Goal: Task Accomplishment & Management: Manage account settings

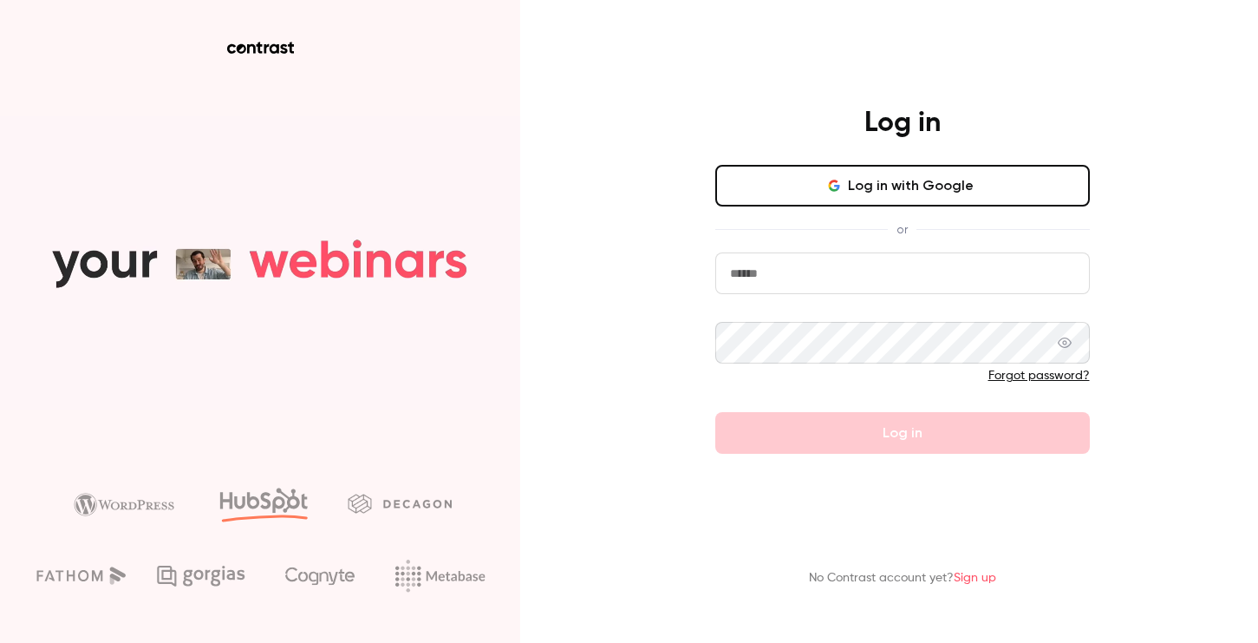
click at [918, 196] on button "Log in with Google" at bounding box center [902, 186] width 375 height 42
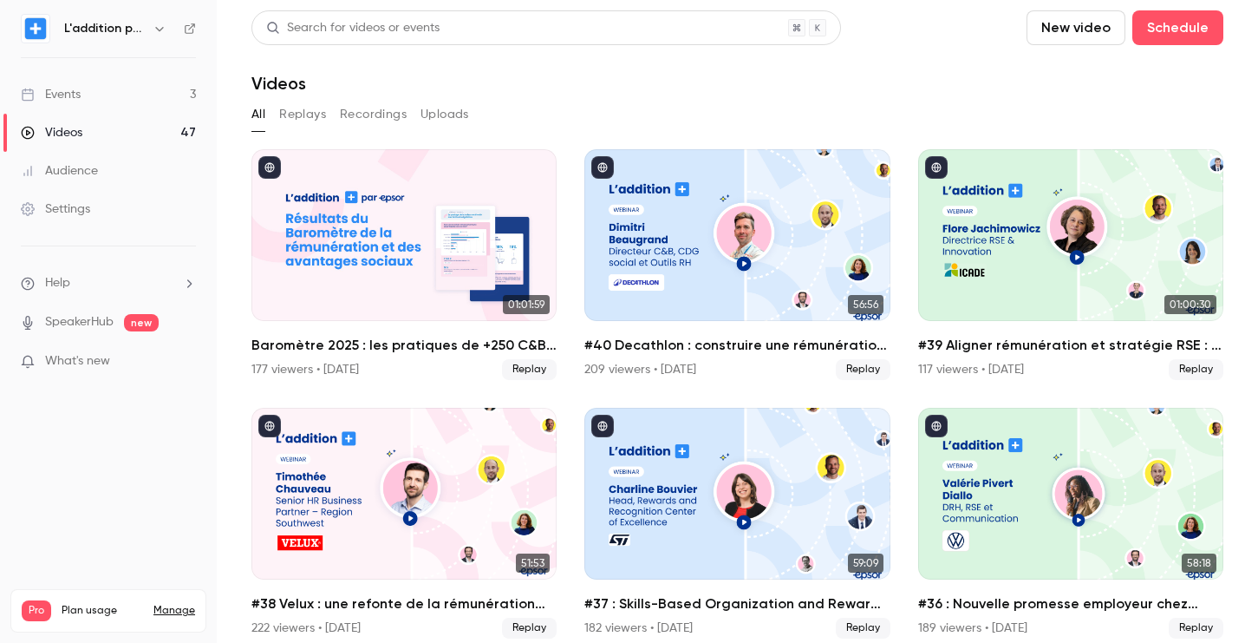
click at [165, 90] on link "Events 3" at bounding box center [108, 94] width 217 height 38
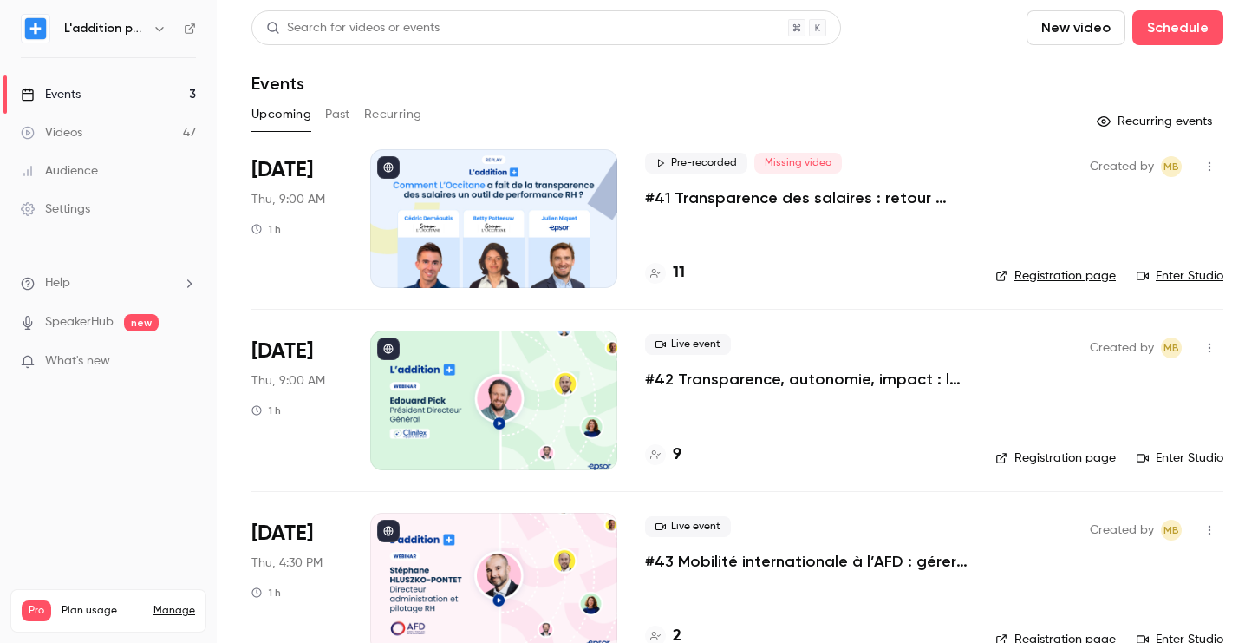
click at [701, 200] on p "#41 Transparence des salaires : retour d'expérience de L'Occitane" at bounding box center [806, 197] width 323 height 21
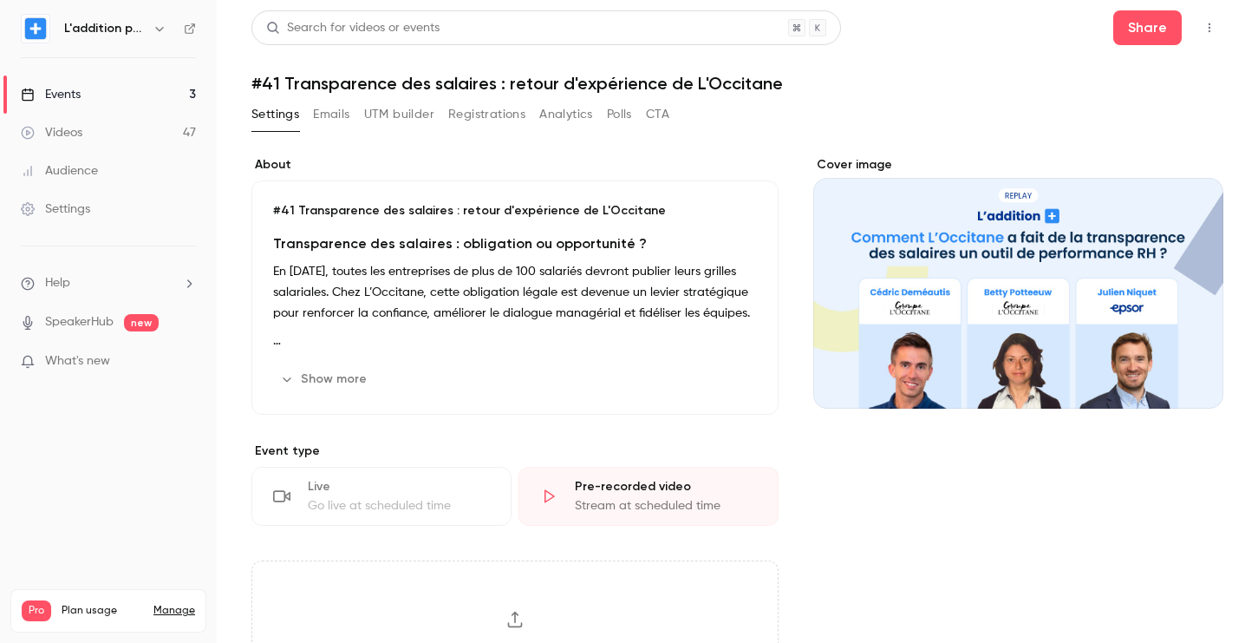
click at [480, 104] on button "Registrations" at bounding box center [486, 115] width 77 height 28
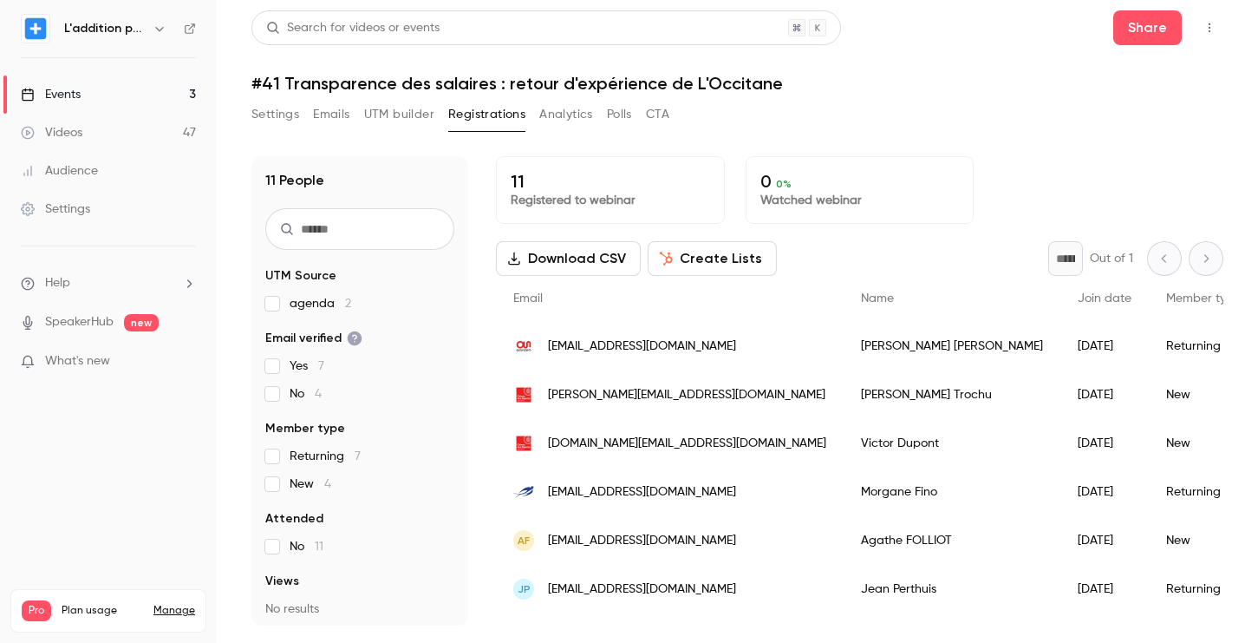
click at [386, 117] on button "UTM builder" at bounding box center [399, 115] width 70 height 28
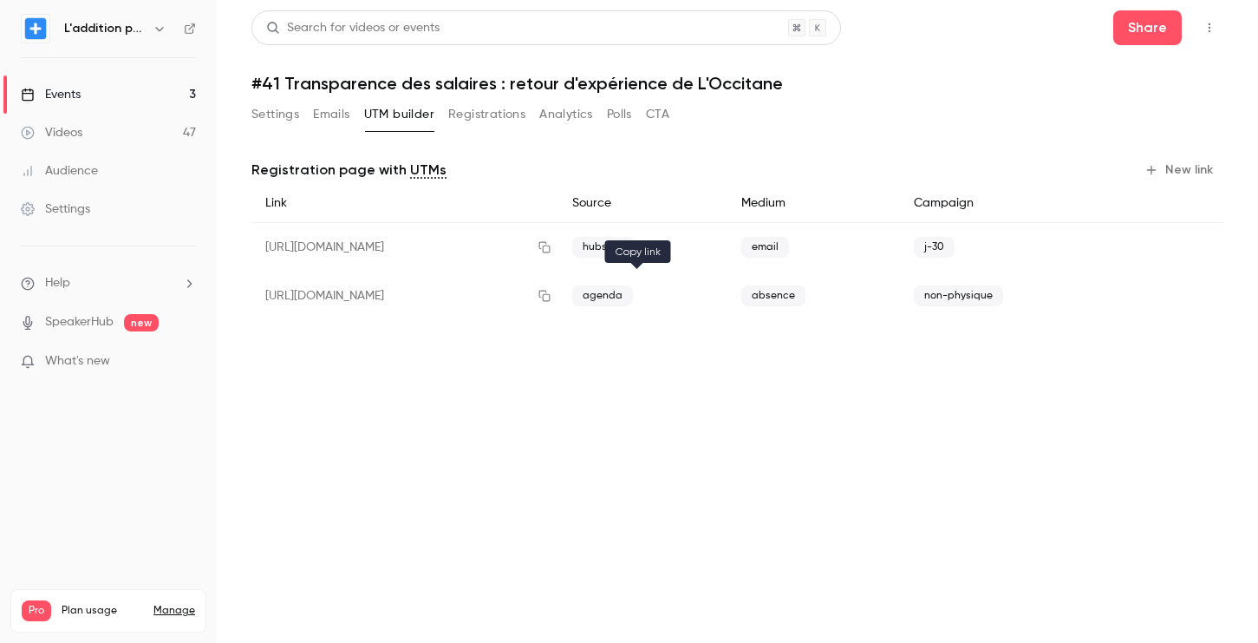
click at [551, 291] on icon "button" at bounding box center [545, 296] width 14 height 12
